Goal: Find specific page/section: Find specific page/section

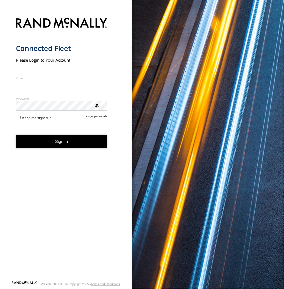
type input "**********"
click at [67, 147] on button "Sign in" at bounding box center [62, 141] width 92 height 13
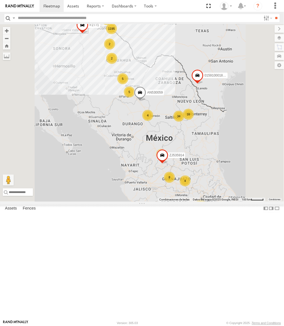
click at [0, 0] on div "338 Cruce ELECTROLUX SERVICIO INTERNACIONAL DE ENLACE TERRESTRE SA 31.56297 -10…" at bounding box center [0, 0] width 0 height 0
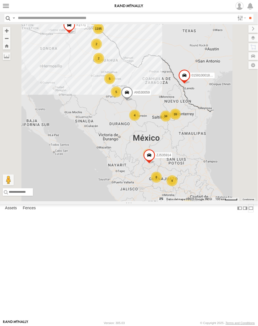
click at [248, 212] on label at bounding box center [250, 208] width 5 height 8
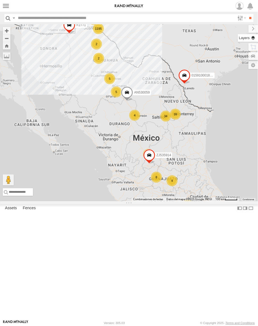
click at [252, 38] on label at bounding box center [248, 38] width 20 height 8
click at [0, 0] on span "Basemaps" at bounding box center [0, 0] width 0 height 0
click at [0, 0] on div "Satellite + Roadmap" at bounding box center [0, 0] width 0 height 0
click at [0, 0] on label "Satellite + Roadmap" at bounding box center [0, 0] width 0 height 0
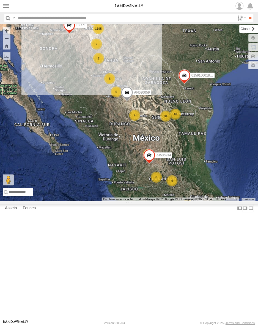
click at [240, 32] on label at bounding box center [249, 29] width 18 height 8
click at [34, 99] on div "015910001811580 ZJ535914 F2771 AN530059 1195 34 8 4 5 16 4 3 5 4 2 4 2" at bounding box center [129, 112] width 258 height 177
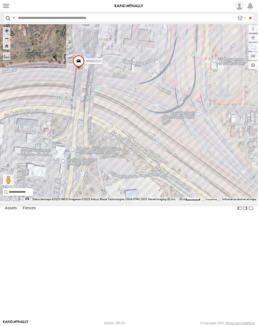
drag, startPoint x: 84, startPoint y: 105, endPoint x: 103, endPoint y: 103, distance: 18.8
click at [103, 103] on div "015910001811580 ZJ535914 F2771 AN530059 845 NISSAN 063 SL7160 AN5310637 659 444…" at bounding box center [129, 112] width 258 height 177
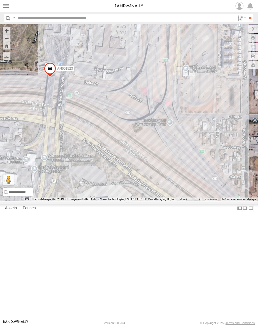
drag, startPoint x: 155, startPoint y: 155, endPoint x: 166, endPoint y: 176, distance: 23.7
click at [166, 176] on div "015910001811580 ZJ535914 F2771 AN530059 AN601271 AN601523" at bounding box center [129, 112] width 258 height 177
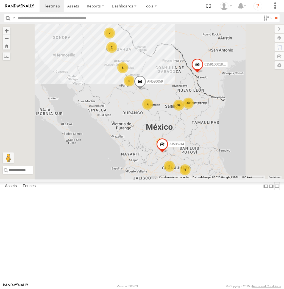
click at [275, 190] on label at bounding box center [277, 186] width 5 height 8
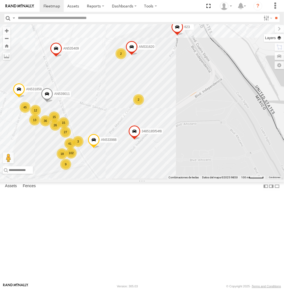
click at [276, 37] on label at bounding box center [274, 38] width 20 height 8
click at [0, 0] on span "Basemaps" at bounding box center [0, 0] width 0 height 0
click at [0, 0] on span "Satellite + Roadmap" at bounding box center [0, 0] width 0 height 0
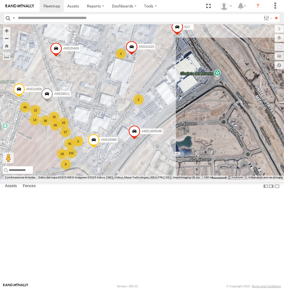
click at [275, 26] on label at bounding box center [279, 29] width 9 height 8
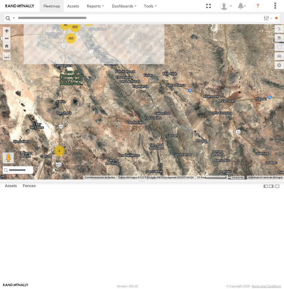
drag, startPoint x: 65, startPoint y: 36, endPoint x: 87, endPoint y: 79, distance: 47.7
click at [87, 76] on div "015910001811580 ZJ535914 F2771 AN530059 653 14 33 283 26 22 73 48 12 31 2" at bounding box center [142, 101] width 284 height 155
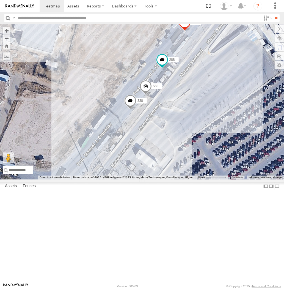
drag, startPoint x: 59, startPoint y: 120, endPoint x: 115, endPoint y: 98, distance: 60.4
click at [115, 98] on div "015910001811580 ZJ535914 F2771 AN530059 845 AN5310637 Nissan 802 35766010409753…" at bounding box center [142, 101] width 284 height 155
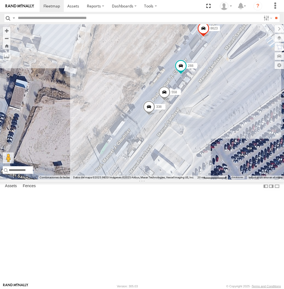
drag, startPoint x: 111, startPoint y: 105, endPoint x: 172, endPoint y: 119, distance: 62.8
click at [172, 119] on div "558 288 338 8623" at bounding box center [142, 101] width 284 height 155
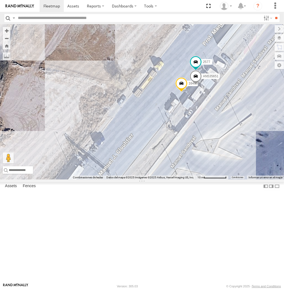
drag, startPoint x: 75, startPoint y: 164, endPoint x: 159, endPoint y: 111, distance: 99.2
click at [159, 111] on div "8623 1646 2577 AN535651" at bounding box center [142, 101] width 284 height 155
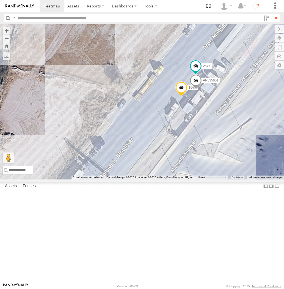
drag, startPoint x: 280, startPoint y: 222, endPoint x: 278, endPoint y: 227, distance: 5.4
click at [278, 179] on div "1646 8623 2577 AN535651" at bounding box center [142, 101] width 284 height 155
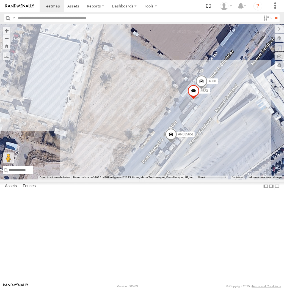
drag, startPoint x: 105, startPoint y: 239, endPoint x: 144, endPoint y: 184, distance: 67.6
click at [144, 179] on div "015910001845018 015910001811580 ZJ535914 F2771 AN530059 AN538662 AN5310637 AN53…" at bounding box center [142, 101] width 284 height 155
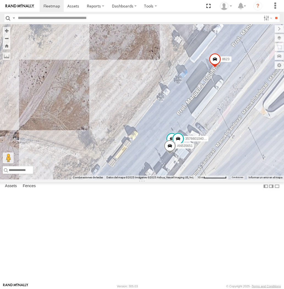
drag, startPoint x: 190, startPoint y: 218, endPoint x: 196, endPoint y: 177, distance: 41.0
click at [196, 177] on div "8623 3736 357660104093729 AN535651" at bounding box center [142, 101] width 284 height 155
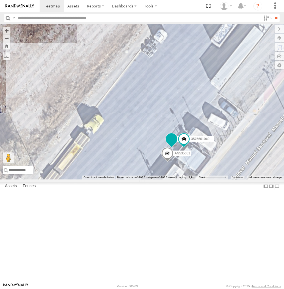
click at [172, 144] on span at bounding box center [172, 139] width 10 height 10
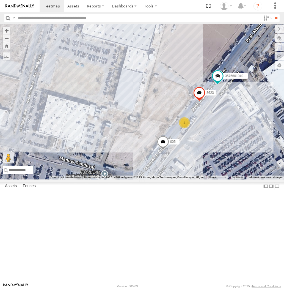
drag, startPoint x: 185, startPoint y: 222, endPoint x: 180, endPoint y: 201, distance: 22.0
click at [181, 179] on div "005 357660104095757 8623 2" at bounding box center [142, 101] width 284 height 155
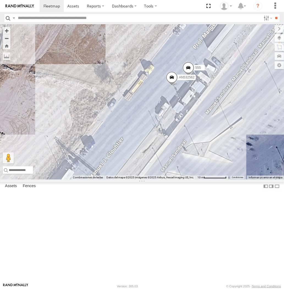
drag, startPoint x: 167, startPoint y: 191, endPoint x: 170, endPoint y: 174, distance: 16.8
click at [170, 174] on div "005 357660104095757 8623 AN532562 555" at bounding box center [142, 101] width 284 height 155
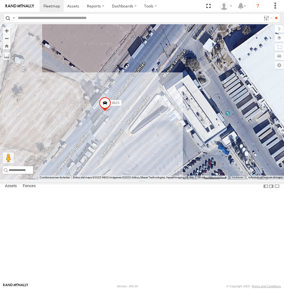
drag, startPoint x: 103, startPoint y: 194, endPoint x: 153, endPoint y: 77, distance: 127.0
click at [153, 77] on div "015910001845018 015910001811580 ZJ535914 F2771 AN530059 AN538662 AN535635 7323 …" at bounding box center [142, 101] width 284 height 155
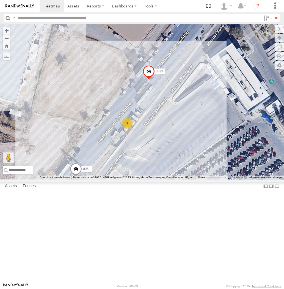
drag, startPoint x: 92, startPoint y: 206, endPoint x: 65, endPoint y: 218, distance: 29.5
click at [135, 179] on div "015910001845018 015910001811580 ZJ535914 F2771 AN530059 AN538662 AN535635 7323 …" at bounding box center [142, 101] width 284 height 155
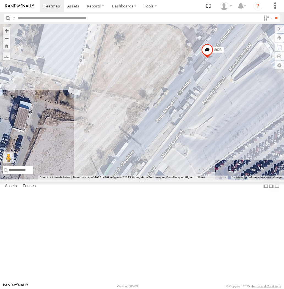
drag, startPoint x: 120, startPoint y: 129, endPoint x: 146, endPoint y: 129, distance: 26.4
click at [146, 129] on div "8623" at bounding box center [142, 101] width 284 height 155
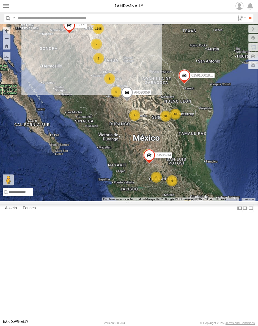
click at [257, 97] on div "1195 34 8 4 5 16 4 3 5 4 2 4 2 015910001811580 ZJ535914 F2771 AN530059" at bounding box center [129, 112] width 258 height 177
click at [213, 98] on div "1195 34 8 4 5 16 4 3 5 4 2 4 2 015910001811580 ZJ535914 F2771 AN530059" at bounding box center [129, 112] width 258 height 177
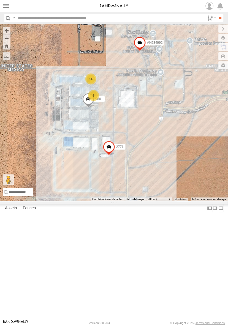
drag, startPoint x: 127, startPoint y: 169, endPoint x: 136, endPoint y: 174, distance: 9.7
click at [136, 174] on div "015910001811580 ZJ535914 F2771 AN530059 34851866FA40 2771 53590 14 8 0054 980 A…" at bounding box center [114, 112] width 228 height 177
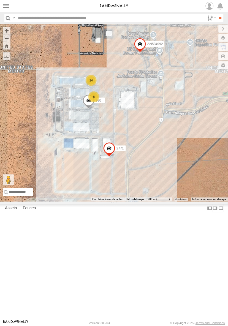
drag, startPoint x: 88, startPoint y: 120, endPoint x: 133, endPoint y: 113, distance: 45.2
click at [133, 113] on div "015910001811580 ZJ535914 F2771 AN530059 AN539582 14 8 2771 0054 980 AN534992" at bounding box center [114, 112] width 228 height 177
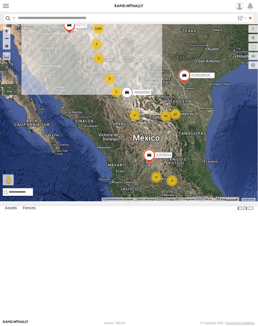
drag, startPoint x: 14, startPoint y: 20, endPoint x: 22, endPoint y: 34, distance: 16.6
click at [14, 20] on label at bounding box center [14, 18] width 4 height 8
click at [0, 0] on span "Asset Label" at bounding box center [0, 0] width 0 height 0
click at [48, 17] on input "text" at bounding box center [125, 18] width 219 height 8
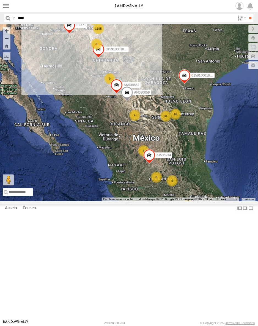
type input "****"
click at [247, 14] on input "**" at bounding box center [250, 18] width 6 height 8
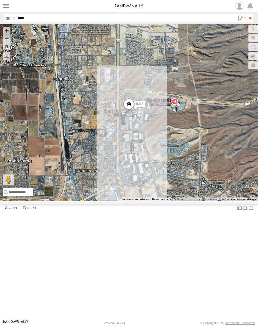
drag, startPoint x: 60, startPoint y: 11, endPoint x: 61, endPoint y: 16, distance: 5.0
click at [0, 0] on link at bounding box center [0, 0] width 0 height 0
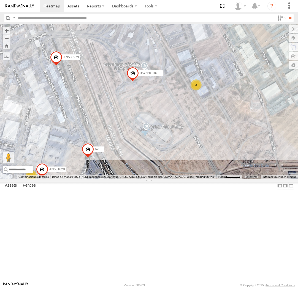
drag, startPoint x: 69, startPoint y: 92, endPoint x: 78, endPoint y: 101, distance: 12.3
click at [78, 101] on div "015910001811580 ZJ535914 F2771 AN530059 AN535590 845 NISSAN 063 SL7160 659 AN53…" at bounding box center [149, 101] width 298 height 155
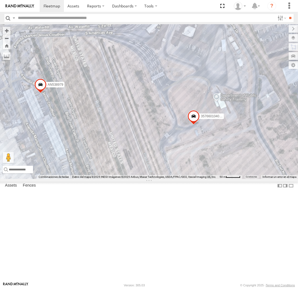
drag, startPoint x: 109, startPoint y: 123, endPoint x: 110, endPoint y: 127, distance: 4.3
click at [110, 127] on div "015910001811580 ZJ535914 F2771 AN530059 AN535590 845 NISSAN 063 SL7160 659 AN53…" at bounding box center [149, 101] width 298 height 155
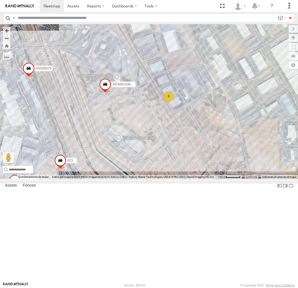
drag, startPoint x: 54, startPoint y: 127, endPoint x: 97, endPoint y: 133, distance: 42.9
click at [97, 133] on div "015910001811580 ZJ535914 F2771 AN530059 AN5310637 410 AN535590 845 NISSAN 063 S…" at bounding box center [149, 101] width 298 height 155
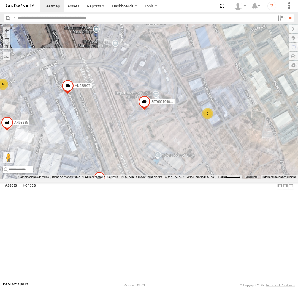
drag, startPoint x: 102, startPoint y: 125, endPoint x: 105, endPoint y: 141, distance: 17.0
click at [105, 141] on div "015910001811580 ZJ535914 F2771 AN530059 AN5310637 410 AN535590 845 NISSAN 063 S…" at bounding box center [149, 101] width 298 height 155
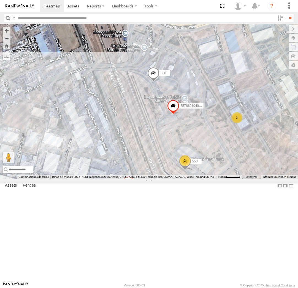
drag, startPoint x: 26, startPoint y: 90, endPoint x: 216, endPoint y: 246, distance: 245.8
click at [216, 179] on div "357660104096649 558 288 623 3 2 338" at bounding box center [149, 101] width 298 height 155
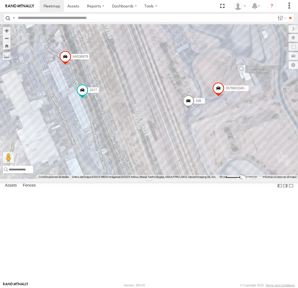
drag, startPoint x: 156, startPoint y: 137, endPoint x: 138, endPoint y: 179, distance: 46.0
click at [138, 178] on div "357660104096649 AN535635 7323 AN535409 338 AN538979 AN531620 AN53235 AN538215 4…" at bounding box center [149, 101] width 298 height 155
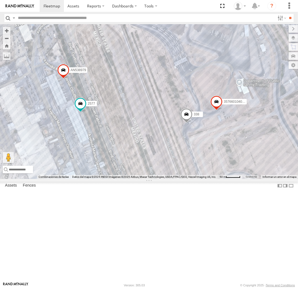
drag, startPoint x: 144, startPoint y: 155, endPoint x: 128, endPoint y: 173, distance: 24.9
click at [128, 173] on div "357660104096649 AN535635 7323 AN535409 338 AN538979 AN531620 AN53235 AN538215 4…" at bounding box center [149, 101] width 298 height 155
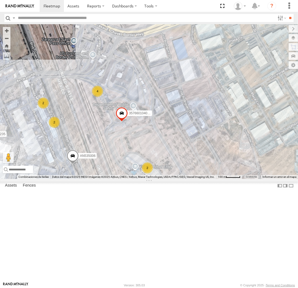
drag, startPoint x: 211, startPoint y: 97, endPoint x: 82, endPoint y: 177, distance: 151.5
click at [82, 177] on div "015910001845018 F2771 39 43 37 14 9 46 39 357660104096649 13 58 AN535006 20 4 2…" at bounding box center [149, 101] width 298 height 155
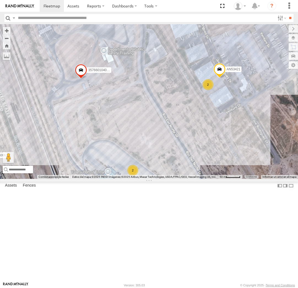
drag, startPoint x: 52, startPoint y: 167, endPoint x: 87, endPoint y: 183, distance: 38.5
click at [87, 179] on div "015910001845018 F2771 357660104096649 AN535006 AN533988 AN539011 AN531858 AN535…" at bounding box center [149, 101] width 298 height 155
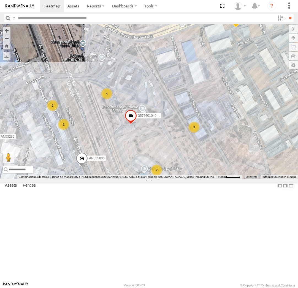
drag, startPoint x: 71, startPoint y: 165, endPoint x: 91, endPoint y: 174, distance: 22.0
click at [91, 174] on div "015910001845018 F2771 357660104096649 AN535006 AN533988 AN539011 AN531858 AN535…" at bounding box center [149, 101] width 298 height 155
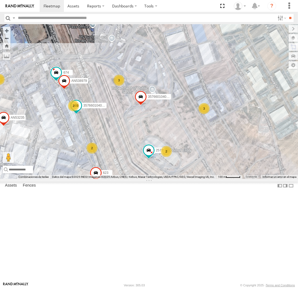
drag, startPoint x: 153, startPoint y: 145, endPoint x: 113, endPoint y: 197, distance: 65.4
click at [113, 179] on div "015910001845018 015910001811580 ZJ535914 F2771 AN530059 AN538662 AN537374 AN535…" at bounding box center [149, 101] width 298 height 155
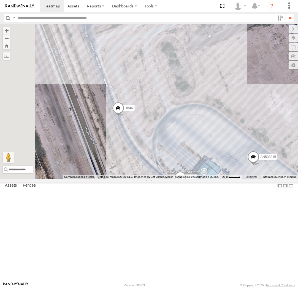
drag, startPoint x: 91, startPoint y: 116, endPoint x: 167, endPoint y: 140, distance: 80.1
click at [166, 140] on div "357660104096649 AN535635 674 357660104095757 288 623 AN538979 AN531620 2577 AN5…" at bounding box center [149, 101] width 298 height 155
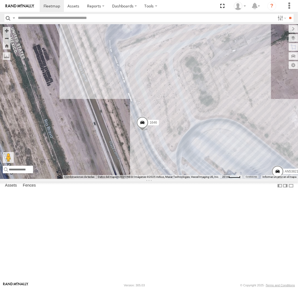
drag, startPoint x: 73, startPoint y: 98, endPoint x: 93, endPoint y: 146, distance: 51.9
click at [93, 146] on div "357660104096649 AN535635 674 357660104095757 288 623 AN538979 AN531620 2577 AN5…" at bounding box center [149, 101] width 298 height 155
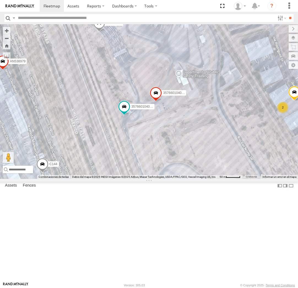
drag, startPoint x: 61, startPoint y: 119, endPoint x: 82, endPoint y: 174, distance: 58.3
click at [82, 174] on div "357660104096649 8662 AN535006 7323 C144 005 AN532562 357660104095757 555 623 AN…" at bounding box center [149, 101] width 298 height 155
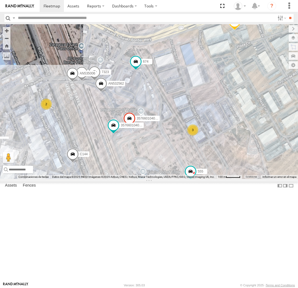
drag, startPoint x: 83, startPoint y: 175, endPoint x: 83, endPoint y: 166, distance: 8.3
click at [83, 166] on div "357660104096649 8662 AN535006 7323 C144 AN532562 357660104095757 555 623 674 5 …" at bounding box center [149, 101] width 298 height 155
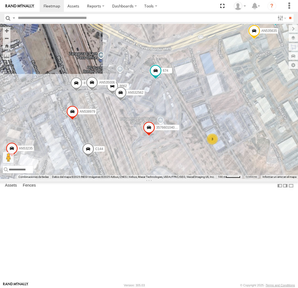
drag, startPoint x: 84, startPoint y: 155, endPoint x: 97, endPoint y: 172, distance: 21.8
click at [103, 171] on div "357660104096649 8662 AN535006 AN535635 8736 C144 674 AN532562 357660104095757 3…" at bounding box center [149, 101] width 298 height 155
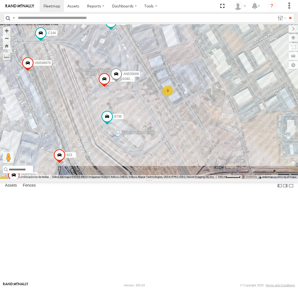
drag, startPoint x: 62, startPoint y: 139, endPoint x: 73, endPoint y: 146, distance: 12.9
click at [73, 146] on div "AN535203 015910001845018 015910001811580 ZJ535914 F2771 AN530059 AN538662 7 357…" at bounding box center [149, 101] width 298 height 155
drag, startPoint x: 68, startPoint y: 140, endPoint x: 75, endPoint y: 149, distance: 11.0
click at [75, 149] on div "AN535203 015910001845018 015910001811580 ZJ535914 F2771 AN530059 AN538662 7 357…" at bounding box center [149, 101] width 298 height 155
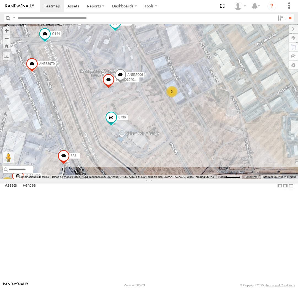
drag, startPoint x: 75, startPoint y: 141, endPoint x: 84, endPoint y: 143, distance: 8.5
click at [83, 144] on div "AN535203 015910001845018 015910001811580 ZJ535914 F2771 AN530059 AN538662 35766…" at bounding box center [149, 101] width 298 height 155
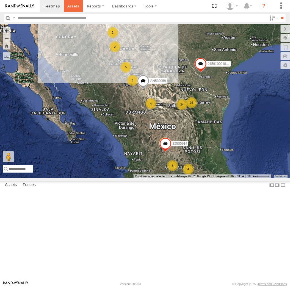
click at [78, 6] on span at bounding box center [73, 5] width 12 height 5
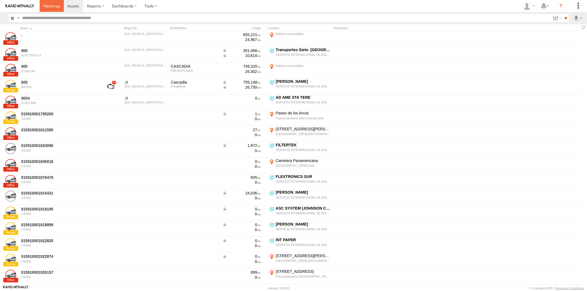
click at [47, 9] on link at bounding box center [52, 6] width 24 height 12
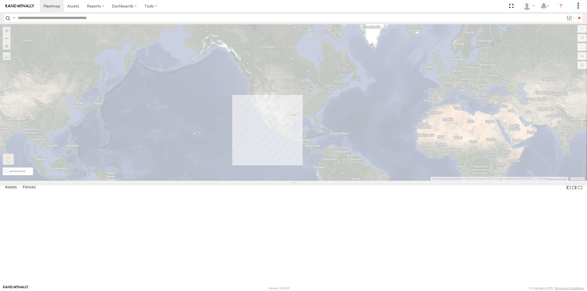
click at [0, 0] on label at bounding box center [0, 0] width 0 height 0
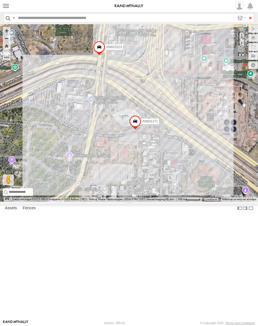
drag, startPoint x: 141, startPoint y: 136, endPoint x: 149, endPoint y: 153, distance: 19.8
click at [151, 154] on div "AN601271 AN601523" at bounding box center [129, 112] width 258 height 177
drag, startPoint x: 143, startPoint y: 131, endPoint x: 161, endPoint y: 155, distance: 30.0
click at [161, 155] on div "AN601271 AN601523" at bounding box center [129, 112] width 258 height 177
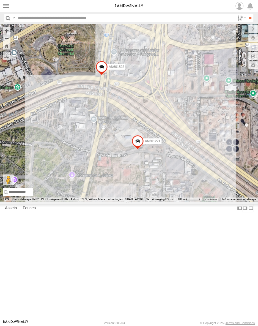
drag, startPoint x: 166, startPoint y: 139, endPoint x: 168, endPoint y: 160, distance: 21.0
click at [168, 160] on div "AN601271 AN601523" at bounding box center [129, 112] width 258 height 177
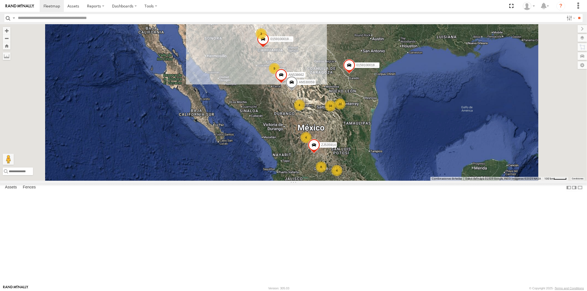
drag, startPoint x: 15, startPoint y: 20, endPoint x: 19, endPoint y: 23, distance: 5.0
click at [15, 20] on label at bounding box center [14, 18] width 4 height 8
click at [0, 0] on span "Asset Label" at bounding box center [0, 0] width 0 height 0
click at [92, 17] on input "text" at bounding box center [290, 18] width 548 height 8
click at [45, 14] on input "text" at bounding box center [290, 18] width 548 height 8
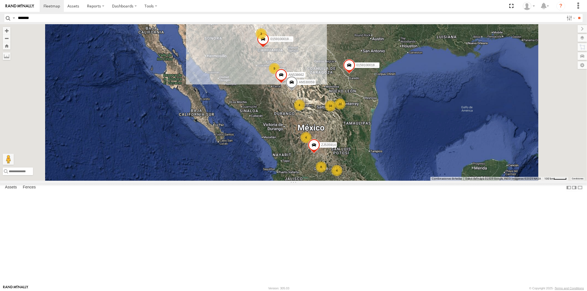
type input "*******"
click at [576, 14] on input "**" at bounding box center [579, 18] width 6 height 8
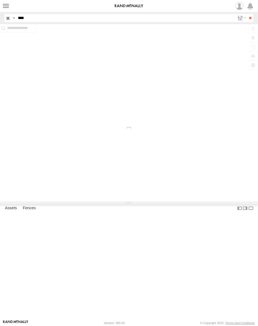
click at [16, 16] on label at bounding box center [14, 18] width 4 height 8
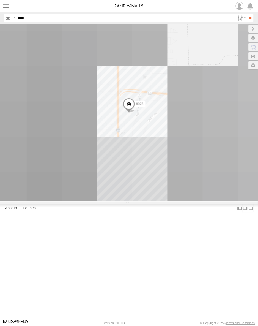
click at [52, 16] on input "****" at bounding box center [125, 18] width 219 height 8
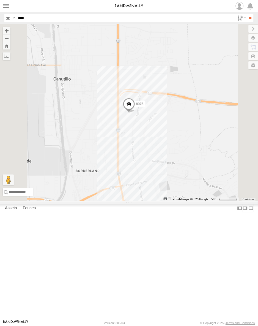
click at [0, 0] on span "Asset Label" at bounding box center [0, 0] width 0 height 0
click at [69, 19] on input "****" at bounding box center [125, 18] width 219 height 8
click at [247, 14] on input "**" at bounding box center [250, 18] width 6 height 8
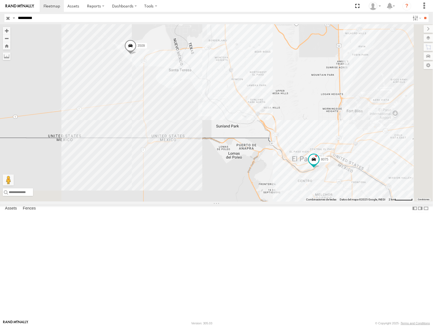
click at [57, 21] on input "*********" at bounding box center [213, 18] width 394 height 8
type input "**********"
click at [258, 14] on input "**" at bounding box center [425, 18] width 6 height 8
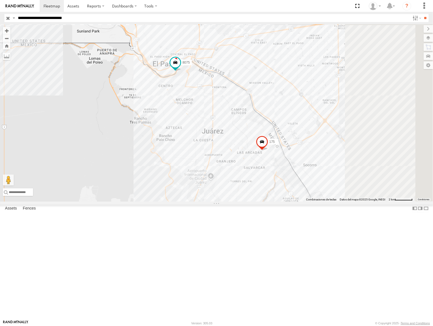
drag, startPoint x: 408, startPoint y: 253, endPoint x: 316, endPoint y: 181, distance: 116.0
click at [258, 181] on div "2 8075 2 175" at bounding box center [216, 112] width 433 height 177
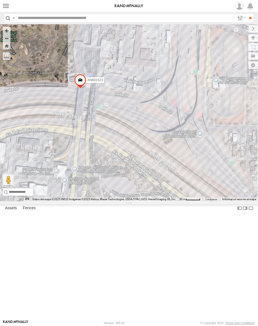
drag, startPoint x: 117, startPoint y: 113, endPoint x: 161, endPoint y: 150, distance: 57.6
click at [161, 150] on div "AN535203 015910001845018 015910001811580 ZJ535914 F2771 AN530059 AN538662 AN537…" at bounding box center [129, 112] width 258 height 177
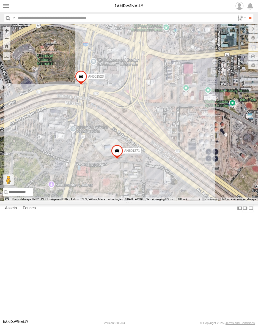
drag, startPoint x: 54, startPoint y: 152, endPoint x: 68, endPoint y: 149, distance: 14.3
click at [68, 149] on div "AN535203 015910001845018 015910001811580 ZJ535914 F2771 AN530059 AN538662 AN537…" at bounding box center [129, 112] width 258 height 177
